Goal: Information Seeking & Learning: Find contact information

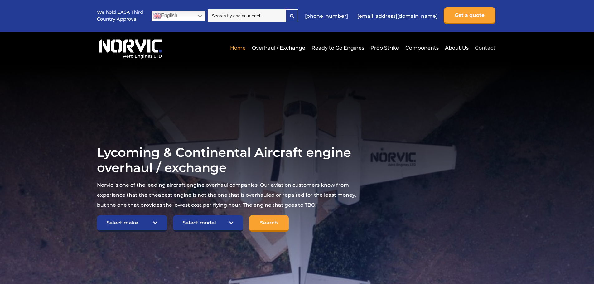
click at [490, 49] on link "Contact" at bounding box center [485, 47] width 22 height 15
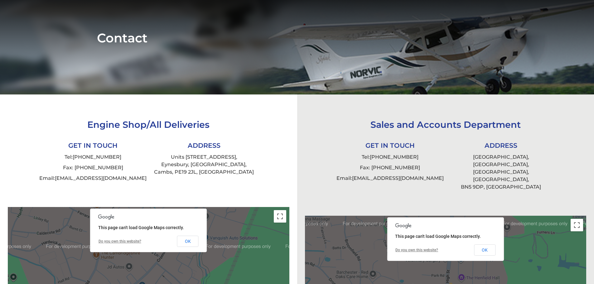
scroll to position [94, 0]
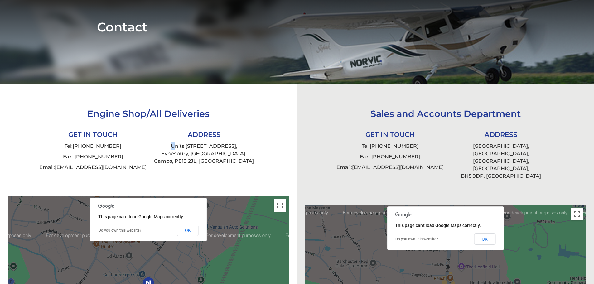
drag, startPoint x: 171, startPoint y: 145, endPoint x: 175, endPoint y: 148, distance: 4.9
click at [175, 148] on li "Units [STREET_ADDRESS]" at bounding box center [203, 154] width 111 height 26
click at [166, 147] on li "Units [STREET_ADDRESS]" at bounding box center [203, 154] width 111 height 26
drag, startPoint x: 172, startPoint y: 145, endPoint x: 233, endPoint y: 162, distance: 63.4
click at [233, 162] on li "Units [STREET_ADDRESS]" at bounding box center [203, 154] width 111 height 26
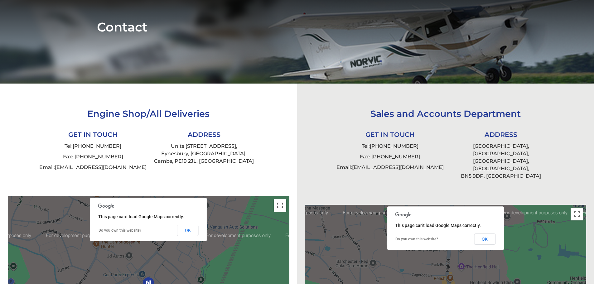
click at [233, 121] on div "Engine Shop/All Deliveries GET IN TOUCH Tel: [PHONE_NUMBER] Fax: [PHONE_NUMBER]…" at bounding box center [149, 136] width 238 height 105
drag, startPoint x: 234, startPoint y: 146, endPoint x: 199, endPoint y: 149, distance: 34.8
click at [199, 149] on li "Units [STREET_ADDRESS]" at bounding box center [203, 154] width 111 height 26
click at [280, 149] on div "Engine Shop/All Deliveries GET IN TOUCH Tel: [PHONE_NUMBER] Fax: [PHONE_NUMBER]…" at bounding box center [148, 243] width 297 height 318
drag, startPoint x: 235, startPoint y: 145, endPoint x: 170, endPoint y: 145, distance: 64.3
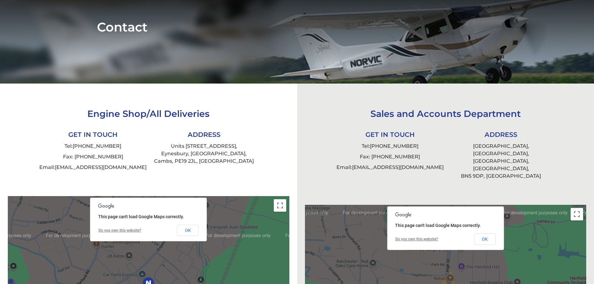
click at [170, 145] on li "Units [STREET_ADDRESS]" at bounding box center [203, 154] width 111 height 26
copy li "Units [STREET_ADDRESS]"
click at [180, 153] on li "Units [STREET_ADDRESS]" at bounding box center [203, 154] width 111 height 26
drag, startPoint x: 180, startPoint y: 154, endPoint x: 204, endPoint y: 157, distance: 24.1
click at [204, 157] on li "Units [STREET_ADDRESS]" at bounding box center [203, 154] width 111 height 26
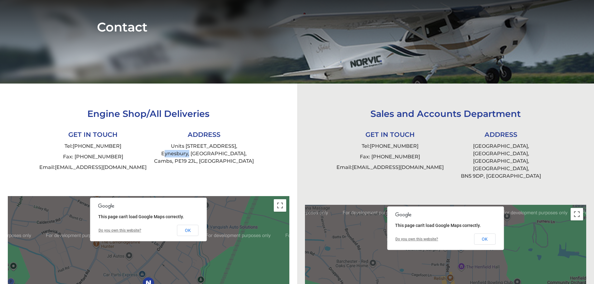
copy li "Eynesbury"
drag, startPoint x: 213, startPoint y: 152, endPoint x: 229, endPoint y: 152, distance: 16.5
click at [229, 152] on li "Units [STREET_ADDRESS]" at bounding box center [203, 154] width 111 height 26
copy li "St Neots"
drag, startPoint x: 195, startPoint y: 160, endPoint x: 177, endPoint y: 163, distance: 18.7
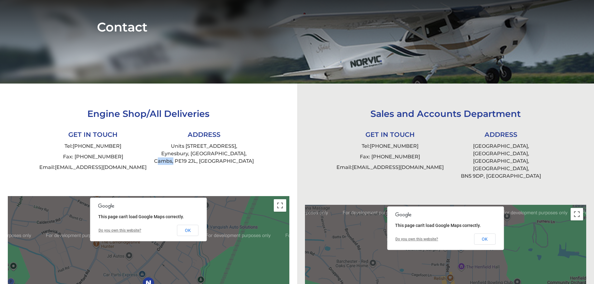
click at [177, 163] on li "Units [STREET_ADDRESS]" at bounding box center [203, 154] width 111 height 26
copy li "Cambs"
drag, startPoint x: 199, startPoint y: 161, endPoint x: 219, endPoint y: 160, distance: 20.0
click at [219, 160] on li "Units [STREET_ADDRESS]" at bounding box center [203, 154] width 111 height 26
copy li "PE19 2JL"
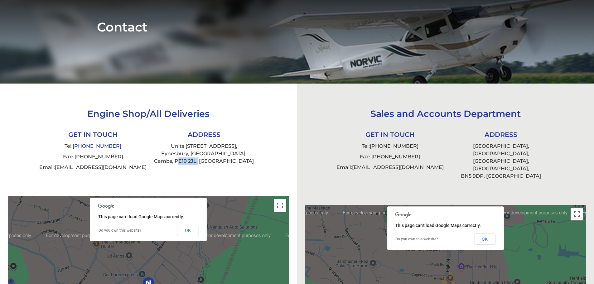
drag, startPoint x: 124, startPoint y: 145, endPoint x: 85, endPoint y: 149, distance: 39.0
click at [85, 149] on li "Tel: [PHONE_NUMBER]" at bounding box center [92, 146] width 111 height 11
copy link "0)1480 404261"
drag, startPoint x: 125, startPoint y: 166, endPoint x: 80, endPoint y: 169, distance: 45.3
click at [80, 169] on li "Email: [EMAIL_ADDRESS][DOMAIN_NAME]" at bounding box center [92, 167] width 111 height 11
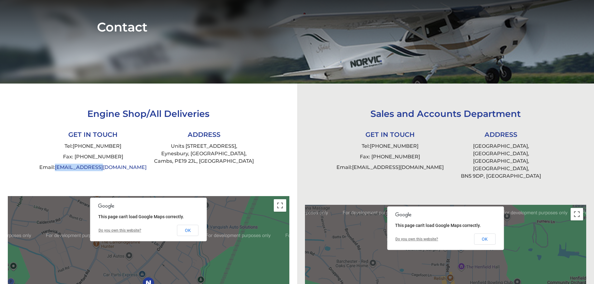
copy link "[EMAIL_ADDRESS][DOMAIN_NAME]"
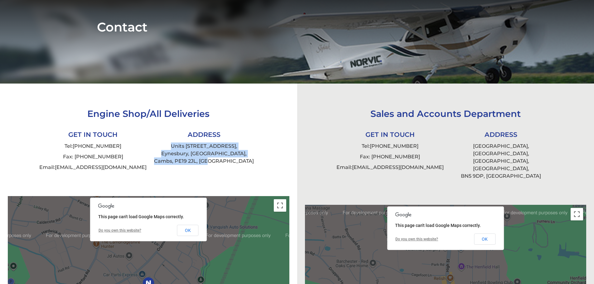
drag, startPoint x: 172, startPoint y: 146, endPoint x: 235, endPoint y: 161, distance: 65.1
click at [235, 161] on li "Units [STREET_ADDRESS]" at bounding box center [203, 154] width 111 height 26
copy li "Units [STREET_ADDRESS]"
drag, startPoint x: 125, startPoint y: 146, endPoint x: 91, endPoint y: 148, distance: 33.7
click at [91, 148] on li "Tel: [PHONE_NUMBER]" at bounding box center [92, 146] width 111 height 11
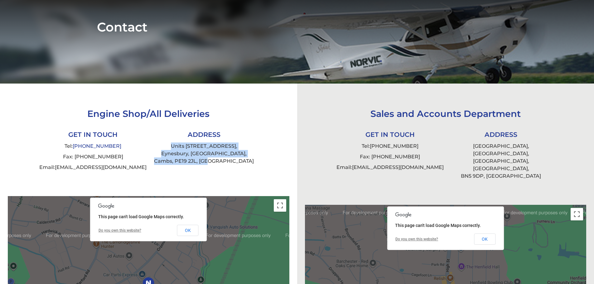
copy link "1480 404261"
